Goal: Information Seeking & Learning: Learn about a topic

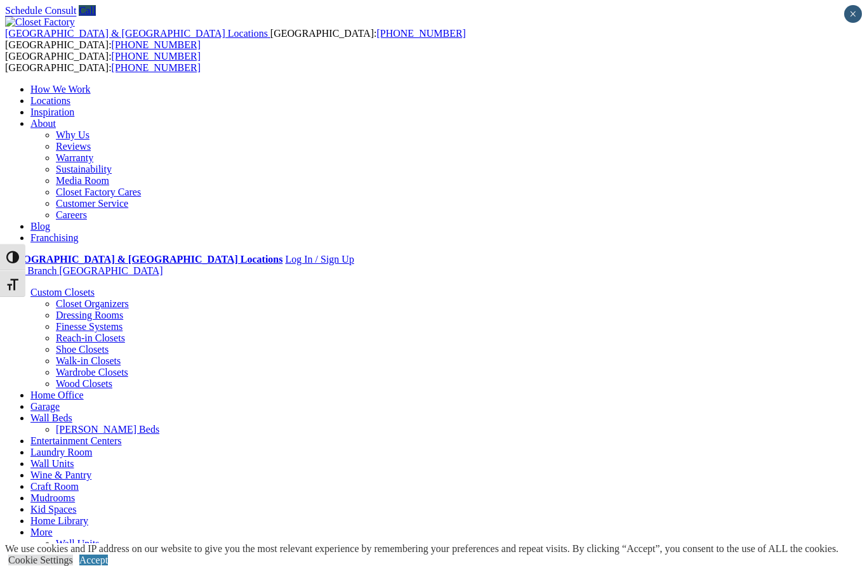
click at [68, 367] on link "Wardrobe Closets" at bounding box center [92, 372] width 72 height 11
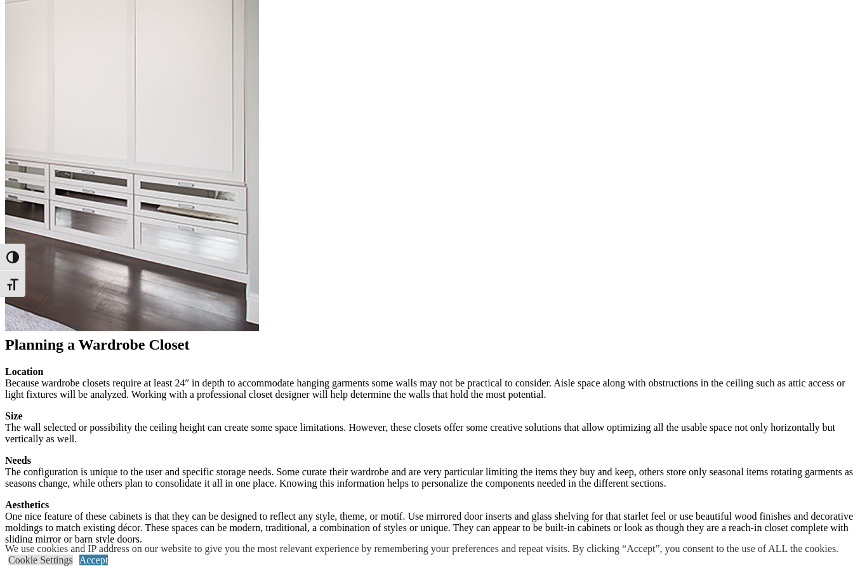
scroll to position [1278, 0]
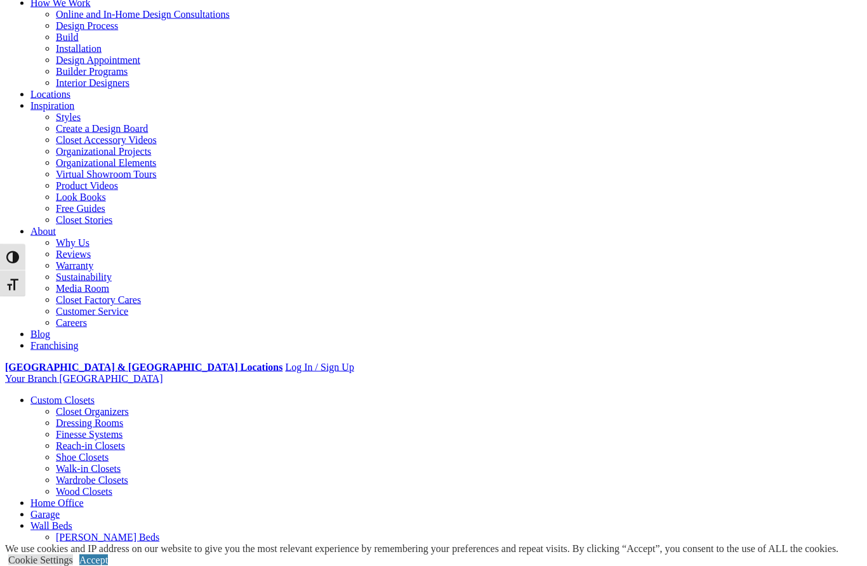
scroll to position [0, 0]
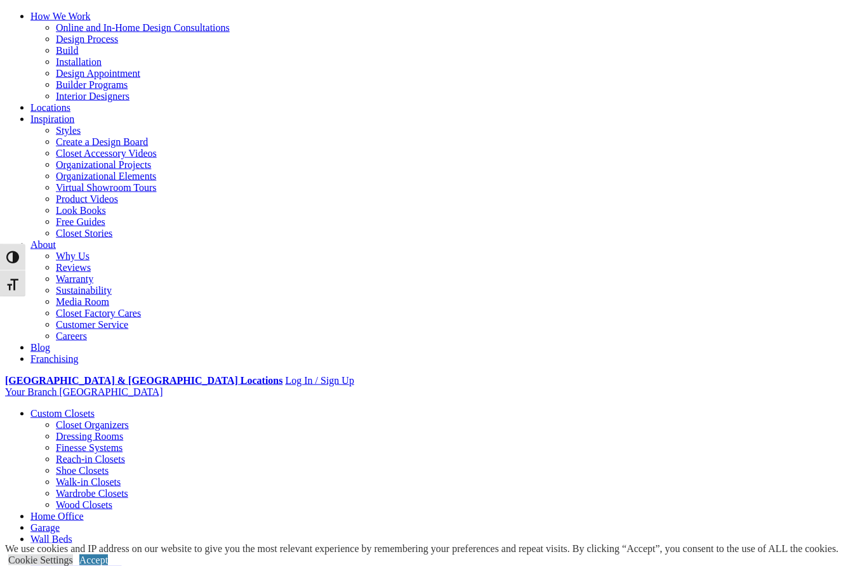
scroll to position [88, 0]
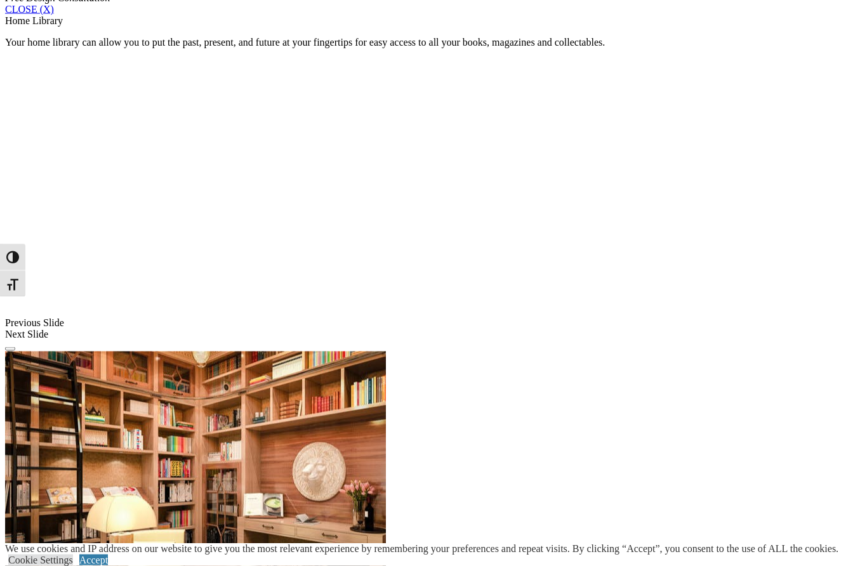
scroll to position [849, 0]
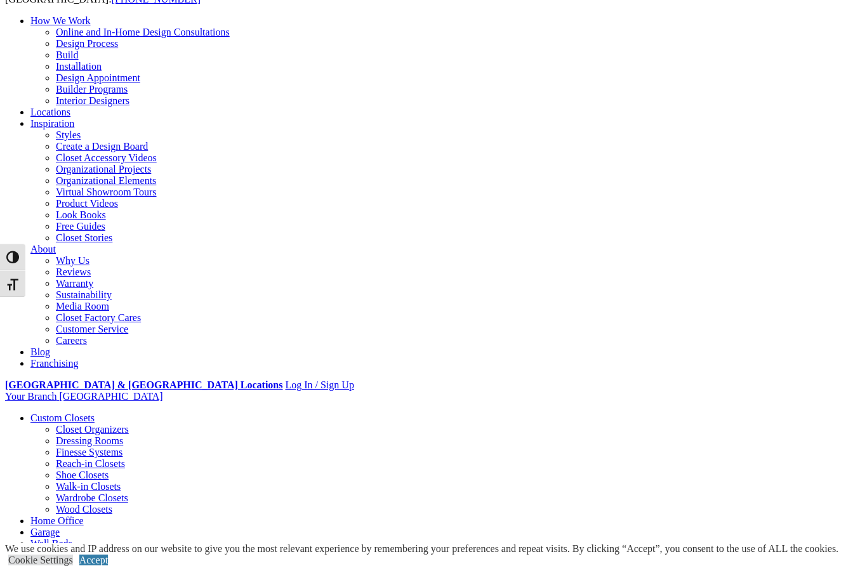
scroll to position [0, 0]
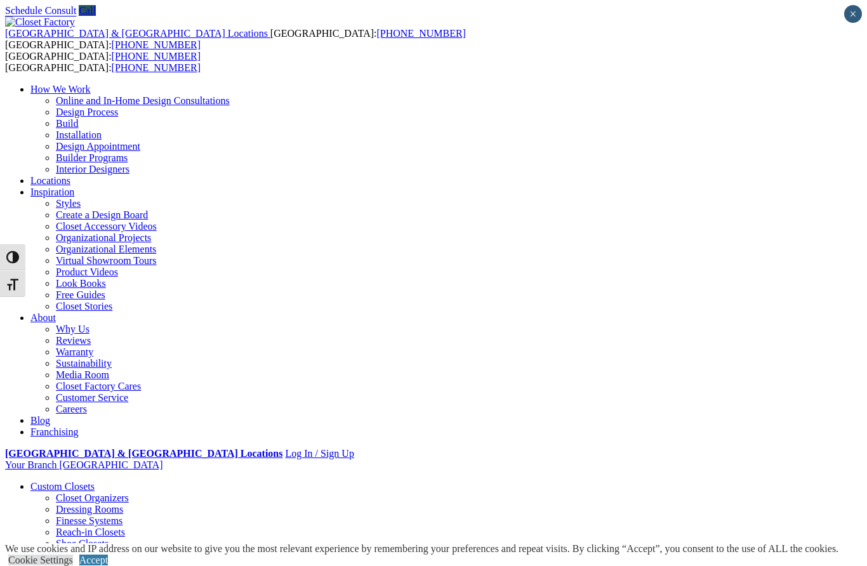
click at [75, 561] on link "Wardrobe Closets" at bounding box center [92, 566] width 72 height 11
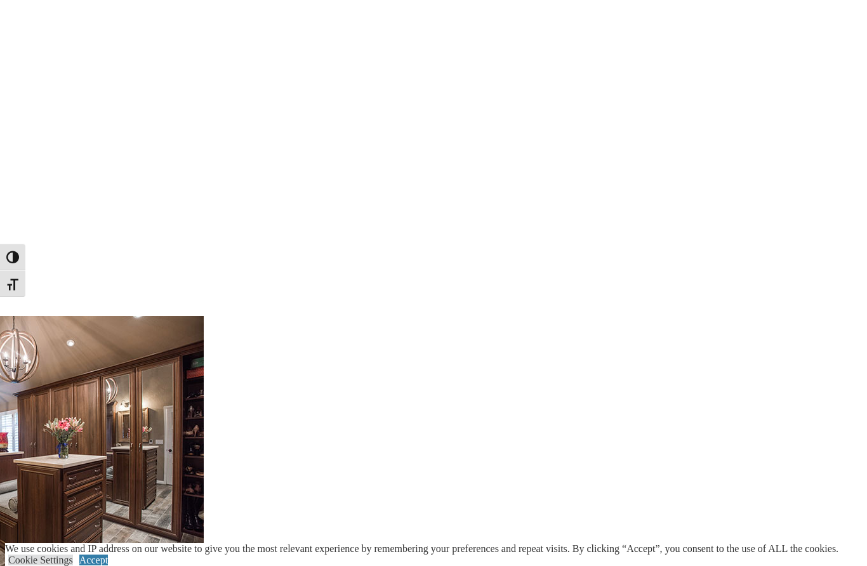
scroll to position [1780, 0]
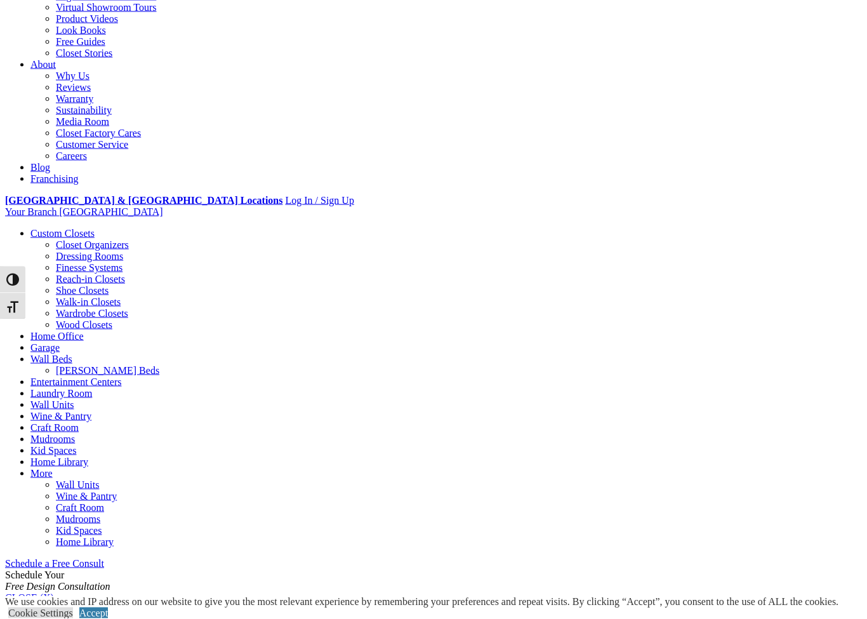
scroll to position [256, 0]
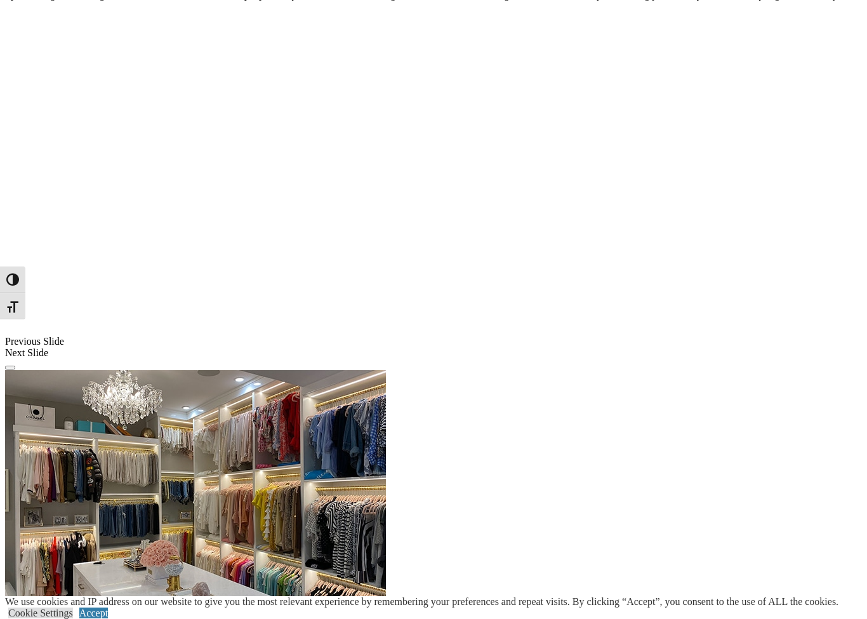
scroll to position [962, 0]
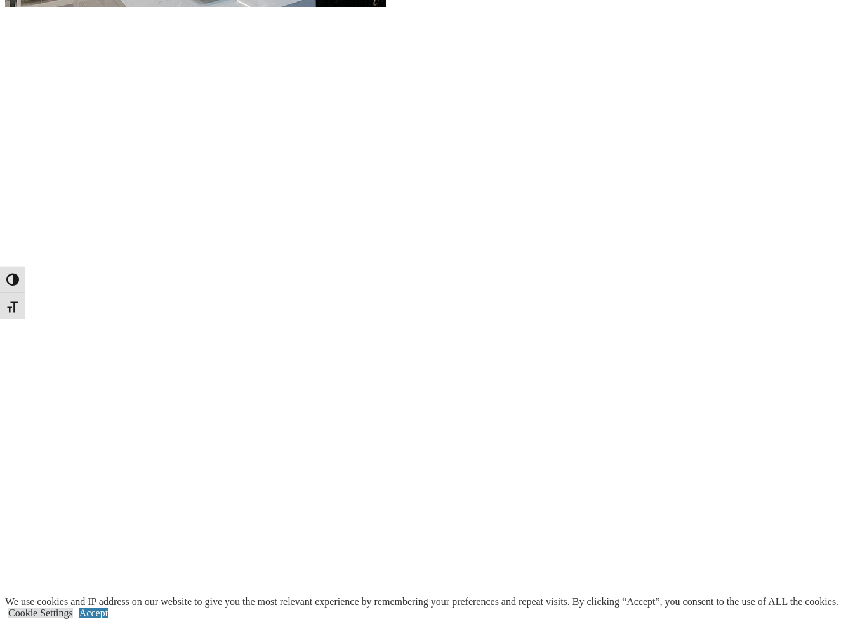
scroll to position [1535, 0]
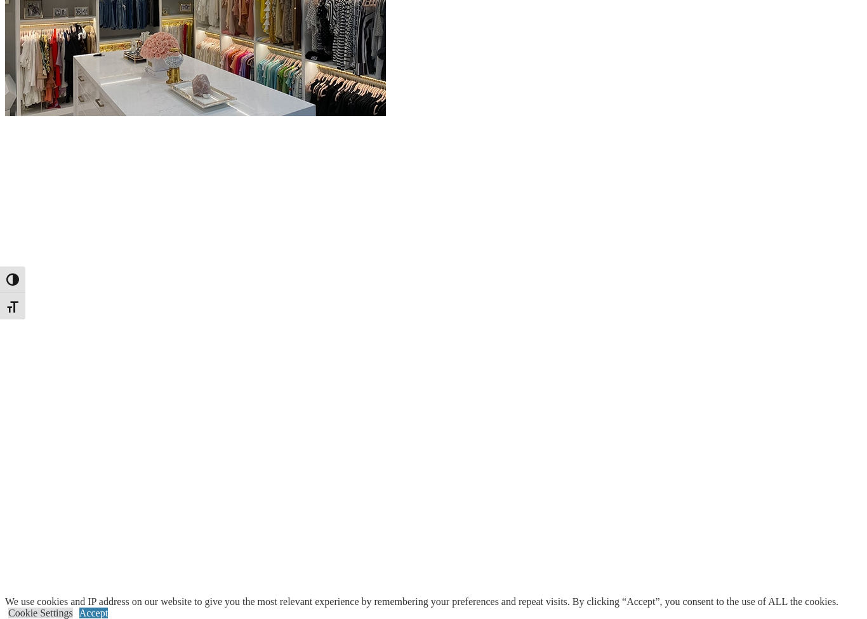
scroll to position [1389, 0]
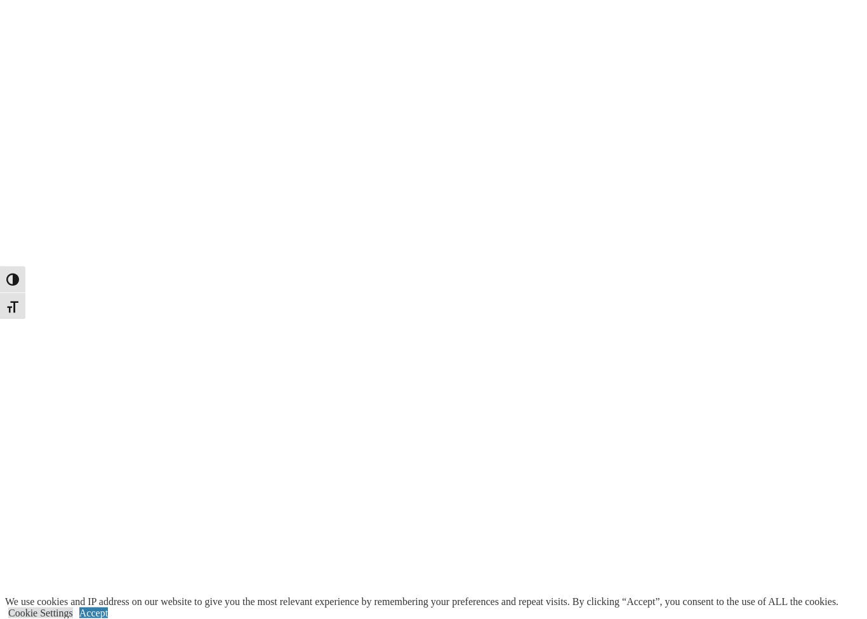
scroll to position [1592, 0]
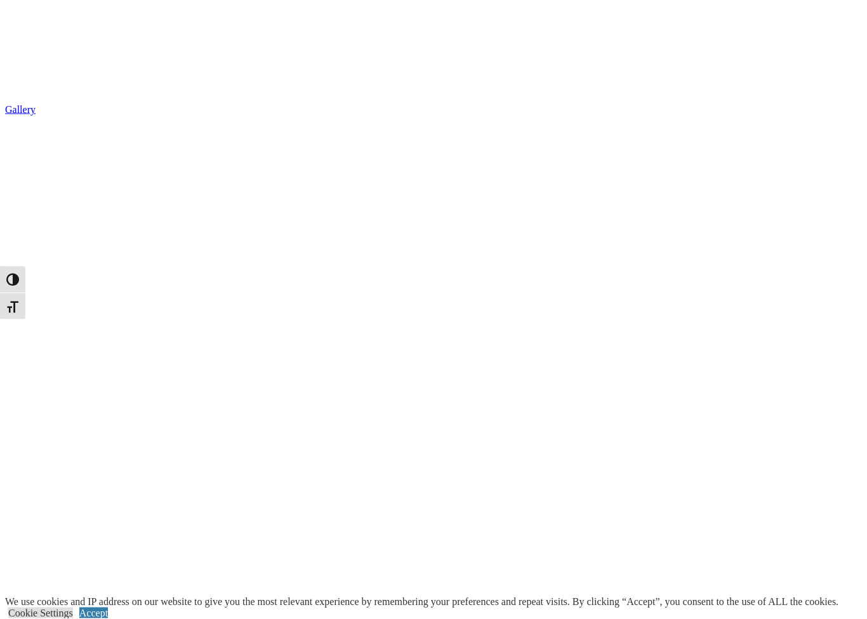
scroll to position [2272, 0]
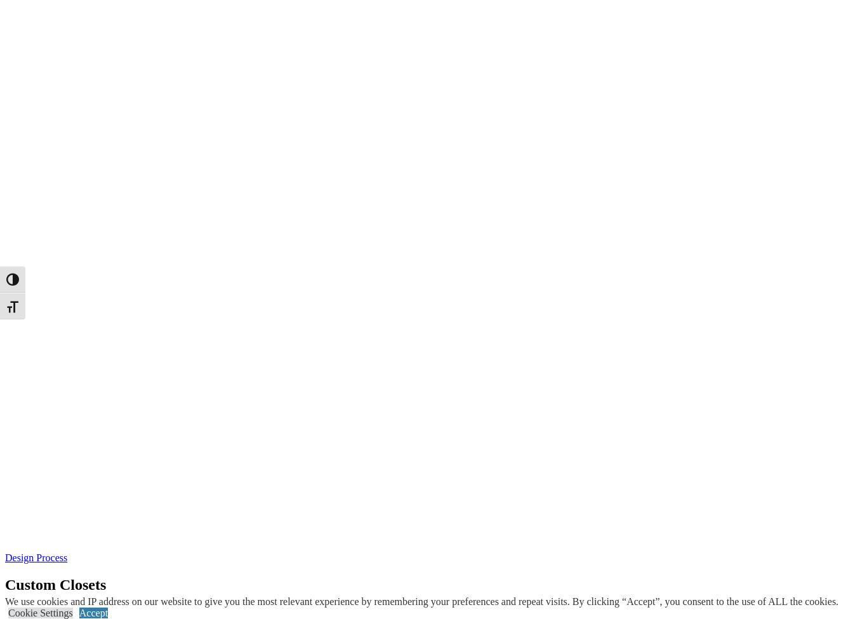
scroll to position [3298, 0]
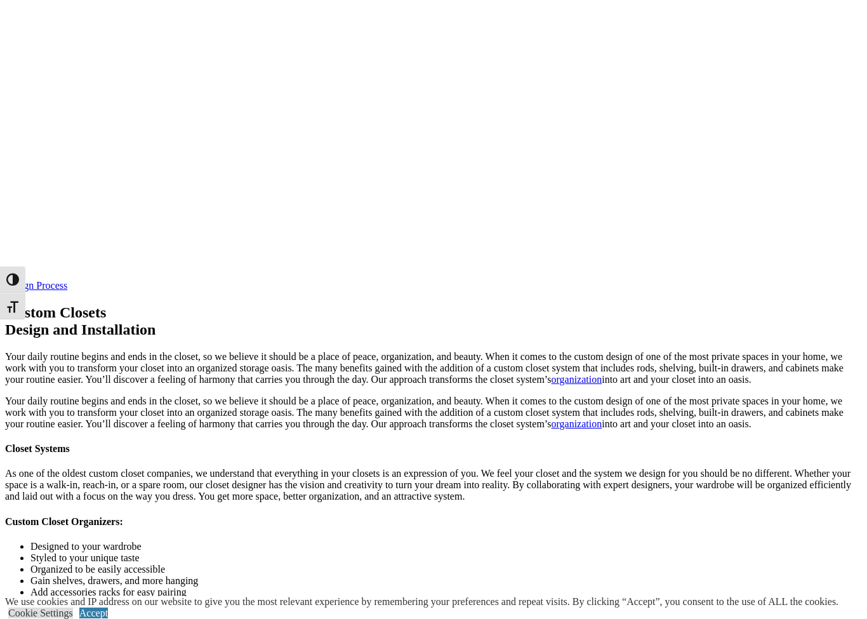
scroll to position [3547, 0]
